Goal: Information Seeking & Learning: Find specific fact

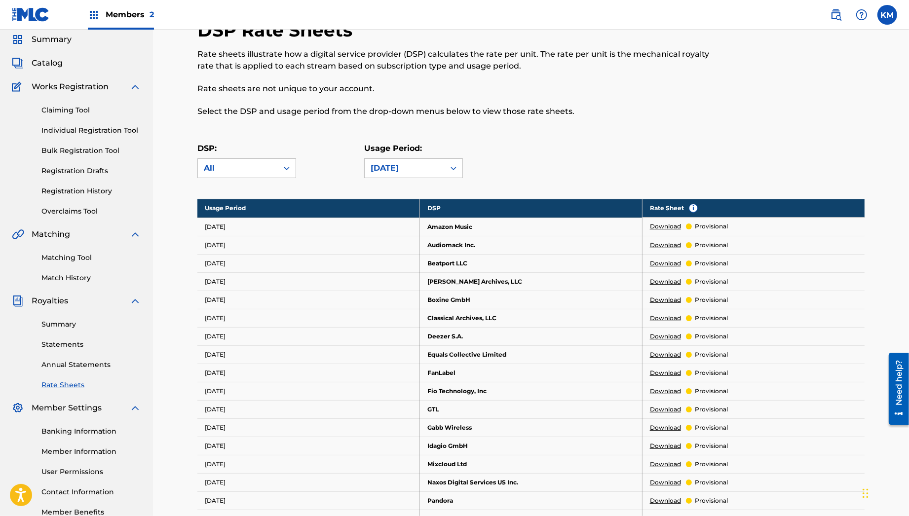
scroll to position [10, 0]
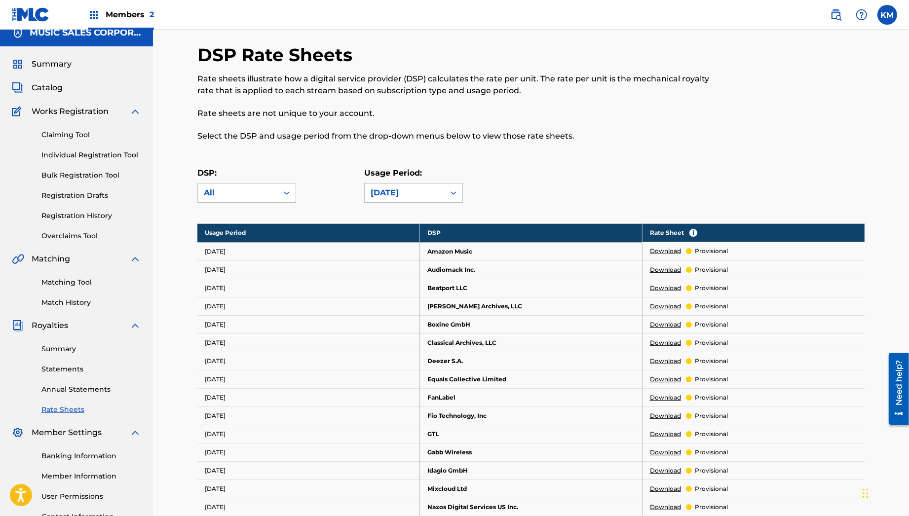
click at [47, 89] on span "Catalog" at bounding box center [47, 88] width 31 height 12
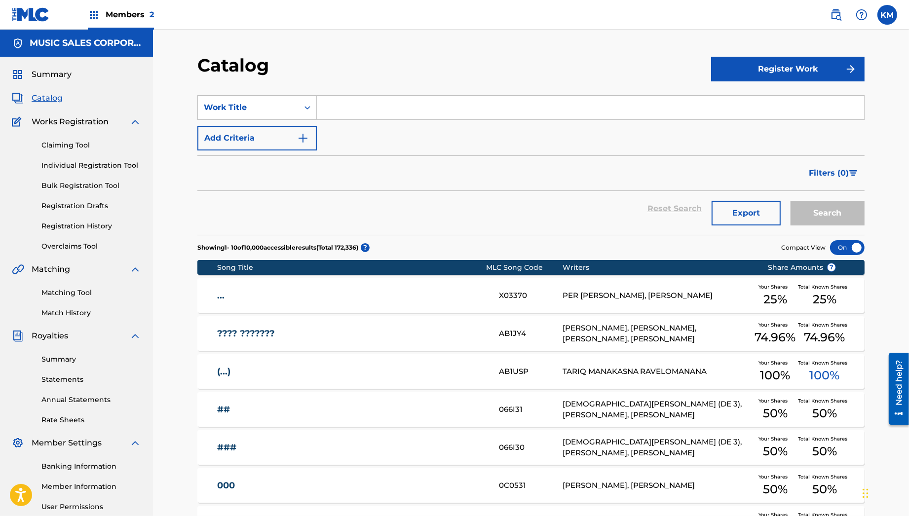
click at [75, 293] on link "Matching Tool" at bounding box center [91, 293] width 100 height 10
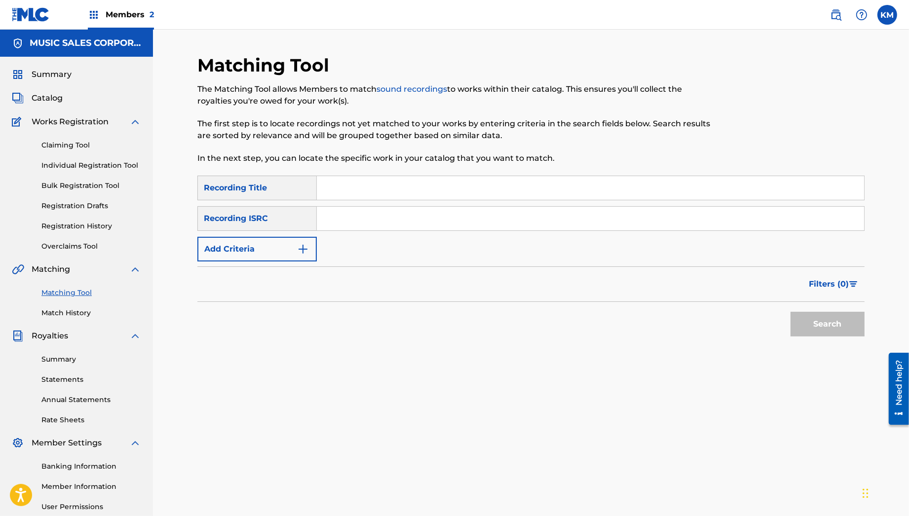
click at [399, 184] on input "Search Form" at bounding box center [591, 188] width 548 height 24
type input "the macaroni song"
click at [282, 244] on button "Add Criteria" at bounding box center [256, 249] width 119 height 25
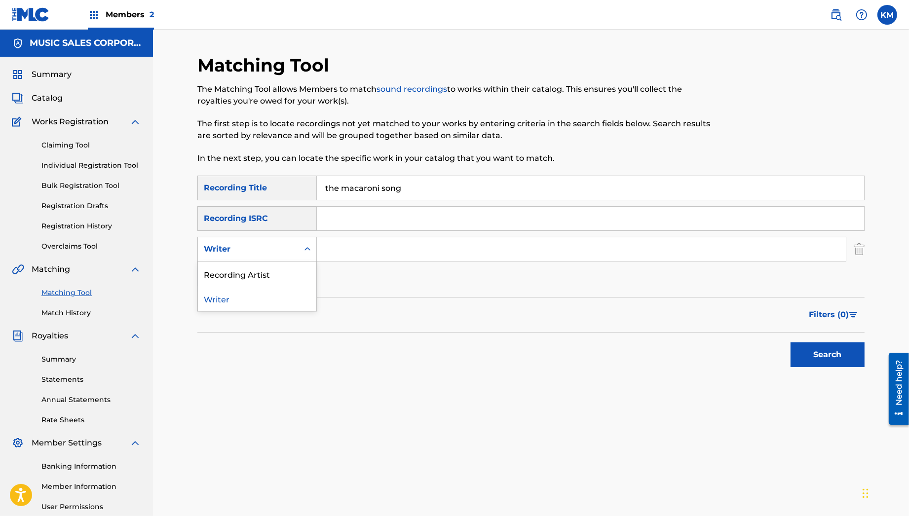
click at [282, 244] on div "Writer" at bounding box center [248, 249] width 89 height 12
click at [268, 273] on div "Recording Artist" at bounding box center [257, 274] width 118 height 25
click at [355, 259] on input "Search Form" at bounding box center [581, 249] width 529 height 24
type input "undignified baby"
click at [791, 343] on button "Search" at bounding box center [828, 355] width 74 height 25
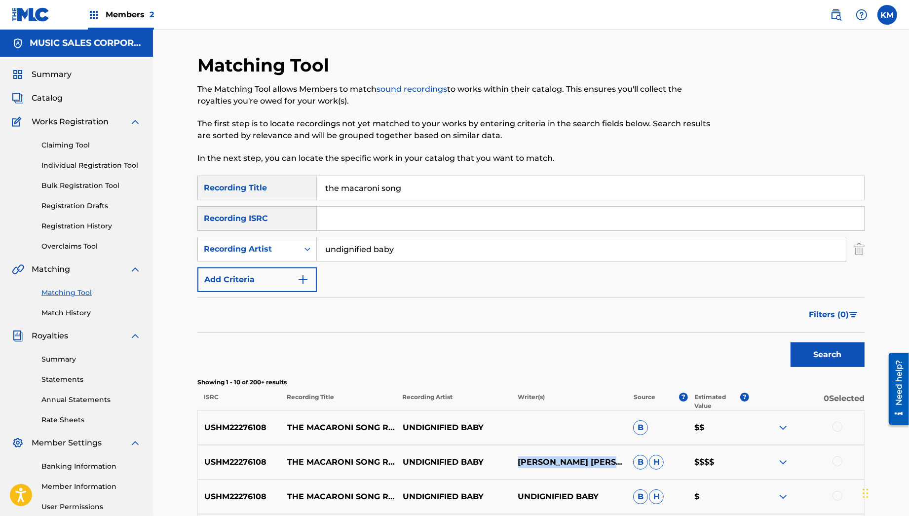
drag, startPoint x: 615, startPoint y: 459, endPoint x: 515, endPoint y: 461, distance: 99.7
click at [515, 461] on p "[PERSON_NAME] [PERSON_NAME]" at bounding box center [569, 463] width 116 height 12
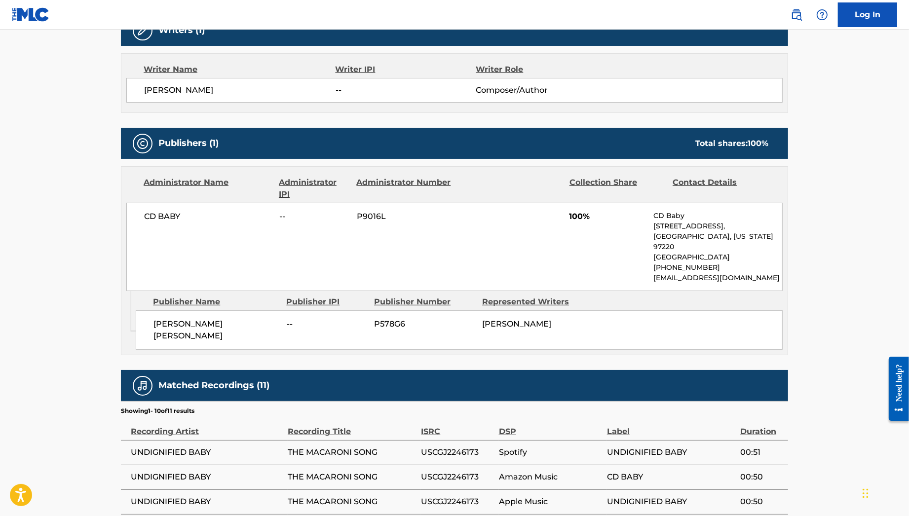
scroll to position [591, 0]
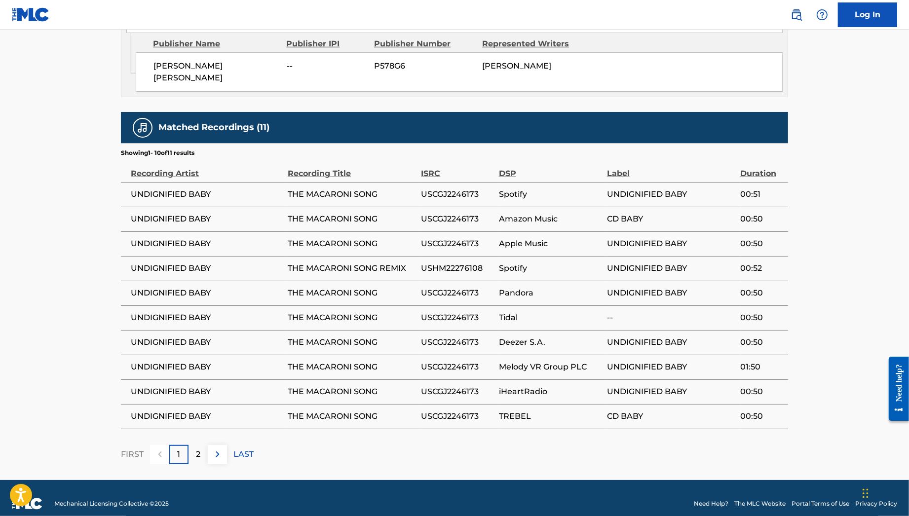
click at [197, 449] on p "2" at bounding box center [198, 455] width 4 height 12
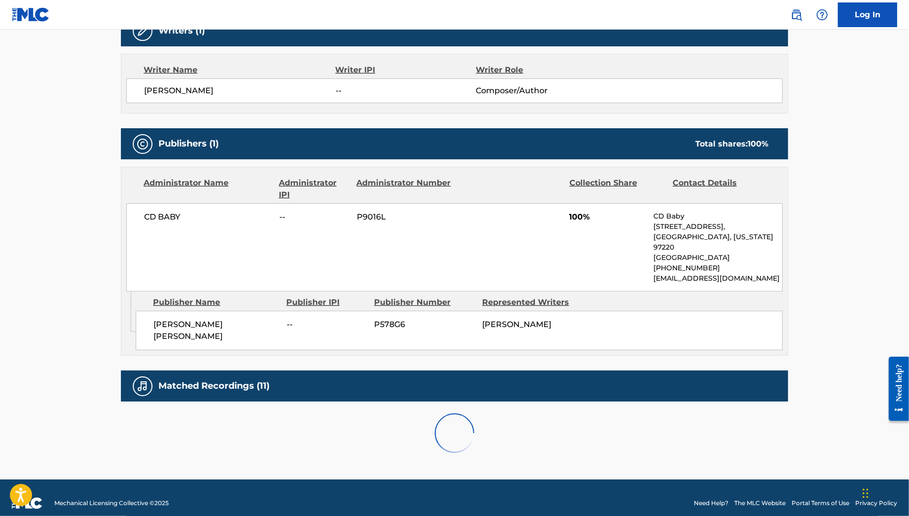
scroll to position [369, 0]
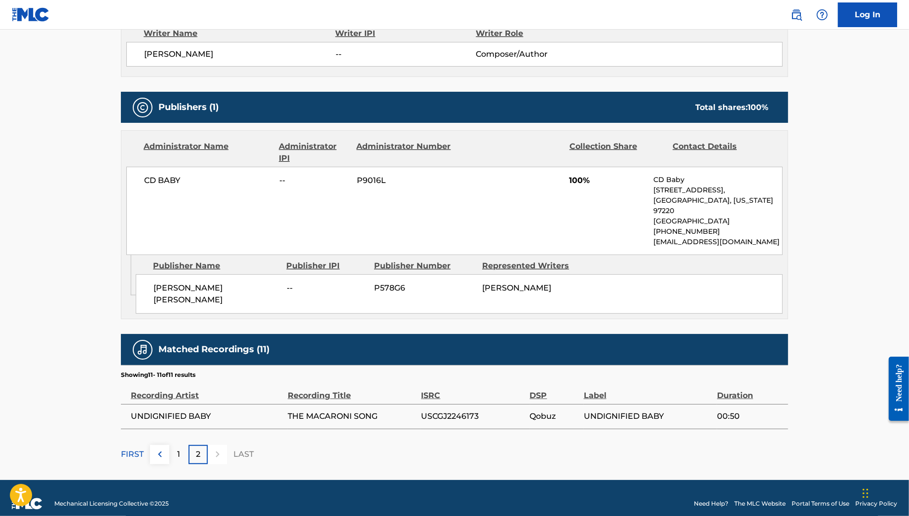
click at [178, 449] on p "1" at bounding box center [179, 455] width 3 height 12
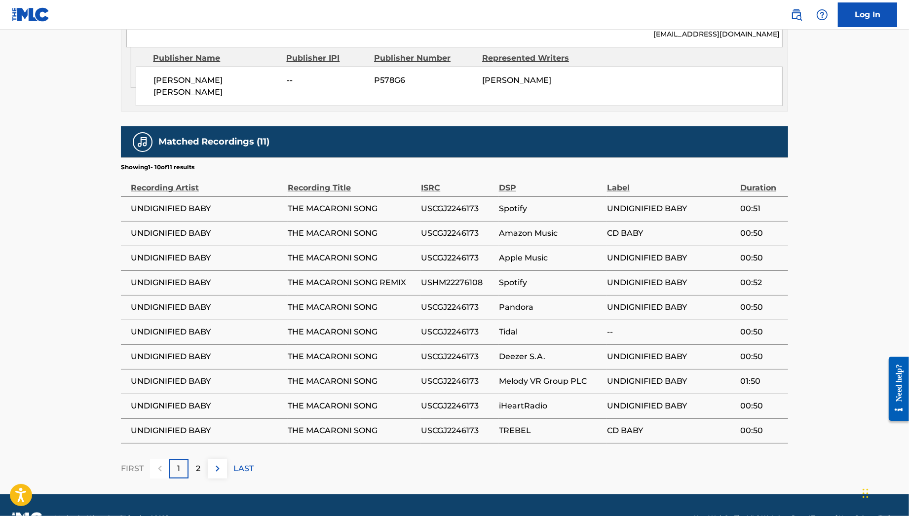
scroll to position [460, 0]
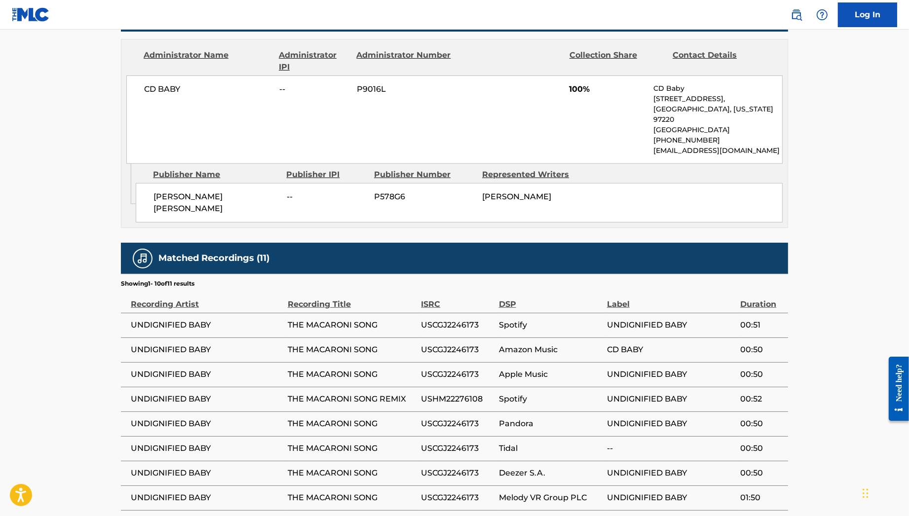
click at [701, 153] on p "publishing@cdbaby.com" at bounding box center [718, 151] width 129 height 10
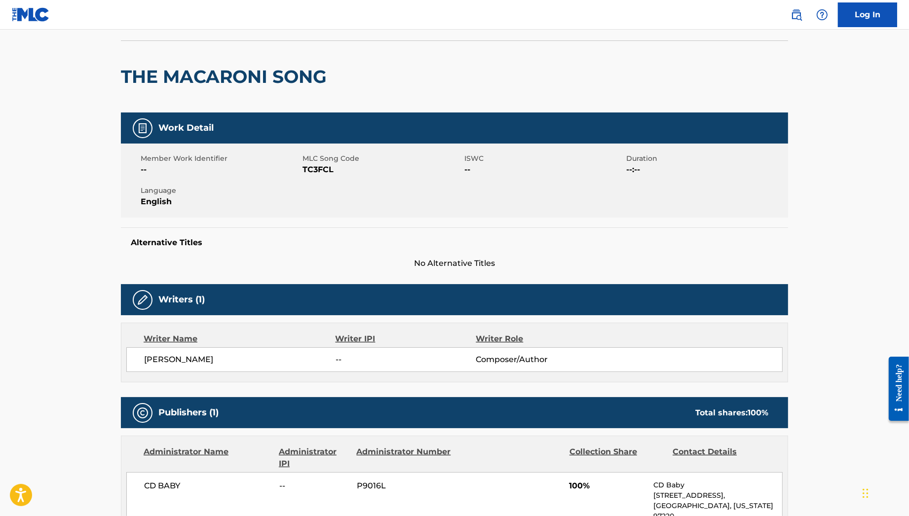
scroll to position [0, 0]
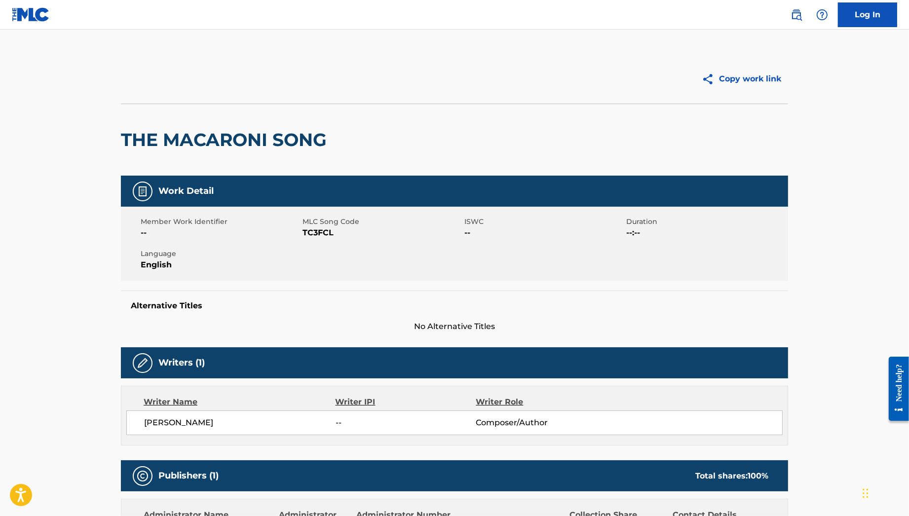
click at [522, 94] on div "Copy work link" at bounding box center [454, 78] width 667 height 49
click at [790, 13] on link at bounding box center [797, 15] width 20 height 20
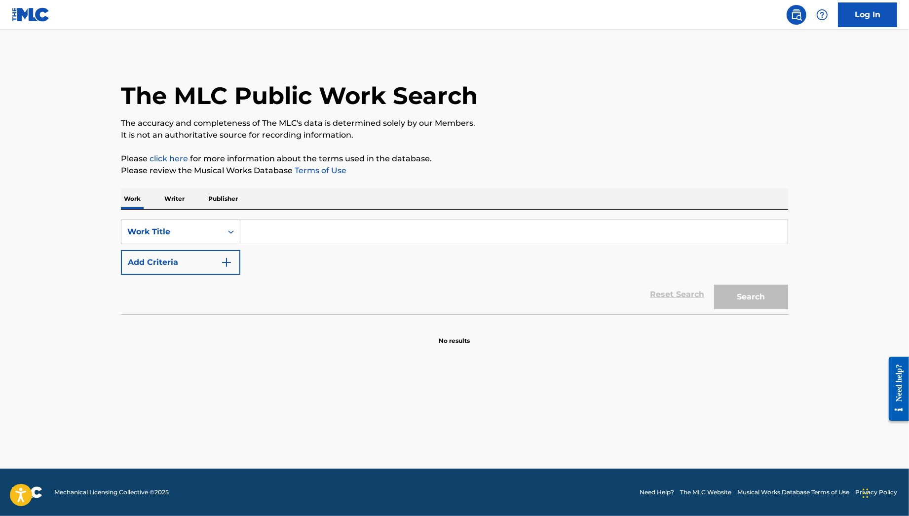
click at [271, 222] on input "Search Form" at bounding box center [514, 232] width 548 height 24
type input "boogie oogie oogie"
click at [714, 285] on button "Search" at bounding box center [751, 297] width 74 height 25
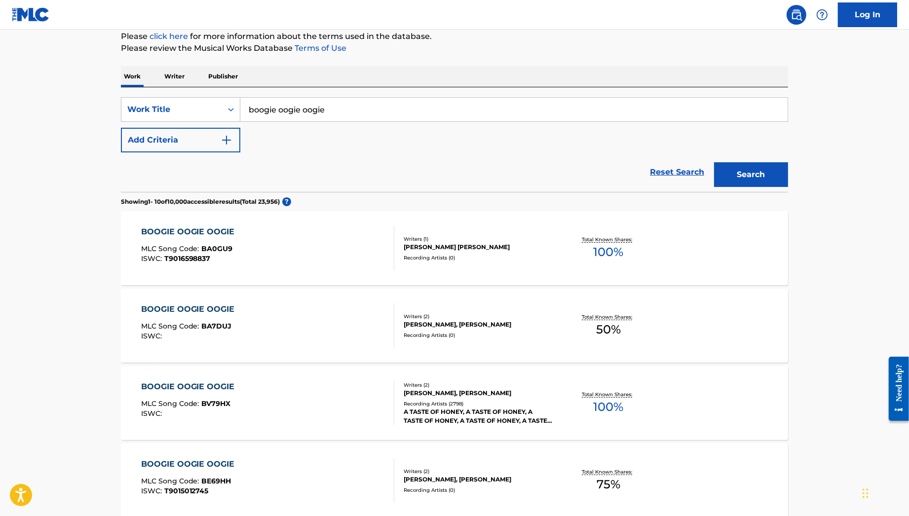
scroll to position [122, 0]
click at [233, 386] on div "BOOGIE OOGIE OOGIE" at bounding box center [190, 387] width 99 height 12
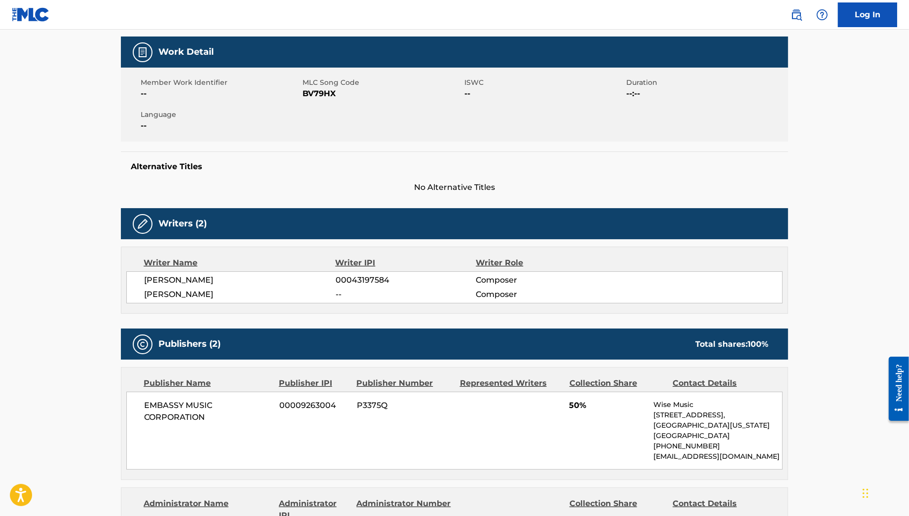
scroll to position [110, 0]
